Goal: Download file/media

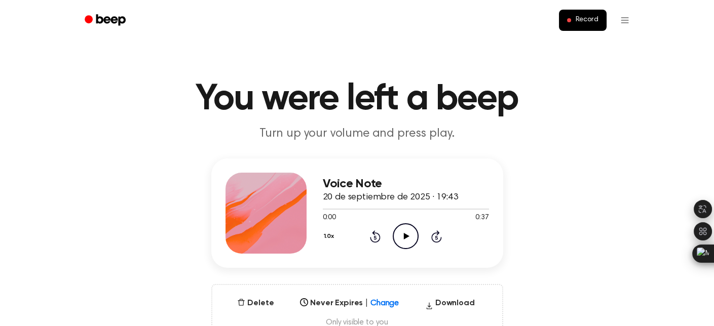
click at [404, 234] on icon at bounding box center [407, 236] width 6 height 7
click at [563, 233] on div "Voice Note 20 de septiembre de 2025 · 19:43 0:26 0:37 Your browser does not sup…" at bounding box center [356, 250] width 689 height 182
click at [595, 167] on div "Voice Note 20 de septiembre de 2025 · 19:43 0:37 0:37 Your browser does not sup…" at bounding box center [356, 250] width 689 height 182
click at [453, 300] on button "Download" at bounding box center [450, 305] width 58 height 16
click at [540, 148] on main "You were left a beep Turn up your volume and press play. Voice Note 20 de septi…" at bounding box center [357, 325] width 714 height 650
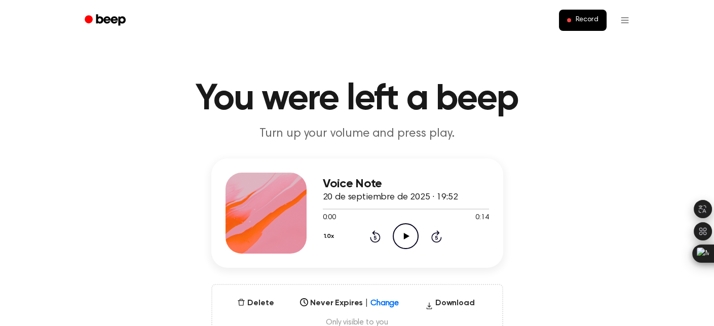
click at [406, 237] on icon at bounding box center [407, 236] width 6 height 7
click at [614, 152] on main "You were left a beep Turn up your volume and press play. Voice Note 20 de septi…" at bounding box center [357, 325] width 714 height 650
click at [448, 303] on button "Download" at bounding box center [450, 305] width 58 height 16
click at [348, 246] on div "1.0x Rewind 5 seconds Play Audio Skip 5 seconds" at bounding box center [406, 236] width 166 height 26
click at [550, 260] on div "Voice Note 20 de septiembre de 2025 · 19:43 0:00 0:37 Your browser does not sup…" at bounding box center [356, 250] width 689 height 182
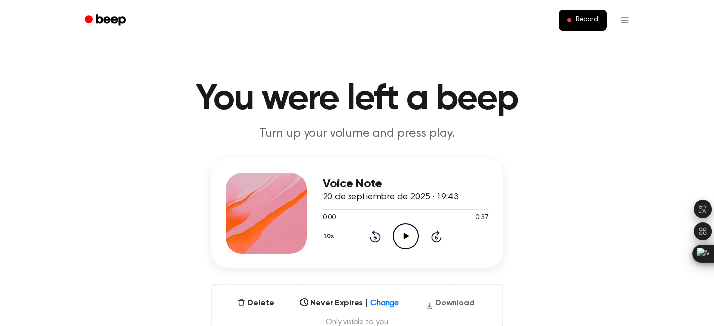
click at [451, 304] on button "Download" at bounding box center [450, 305] width 58 height 16
click at [404, 236] on icon at bounding box center [407, 236] width 6 height 7
